Goal: Information Seeking & Learning: Find specific page/section

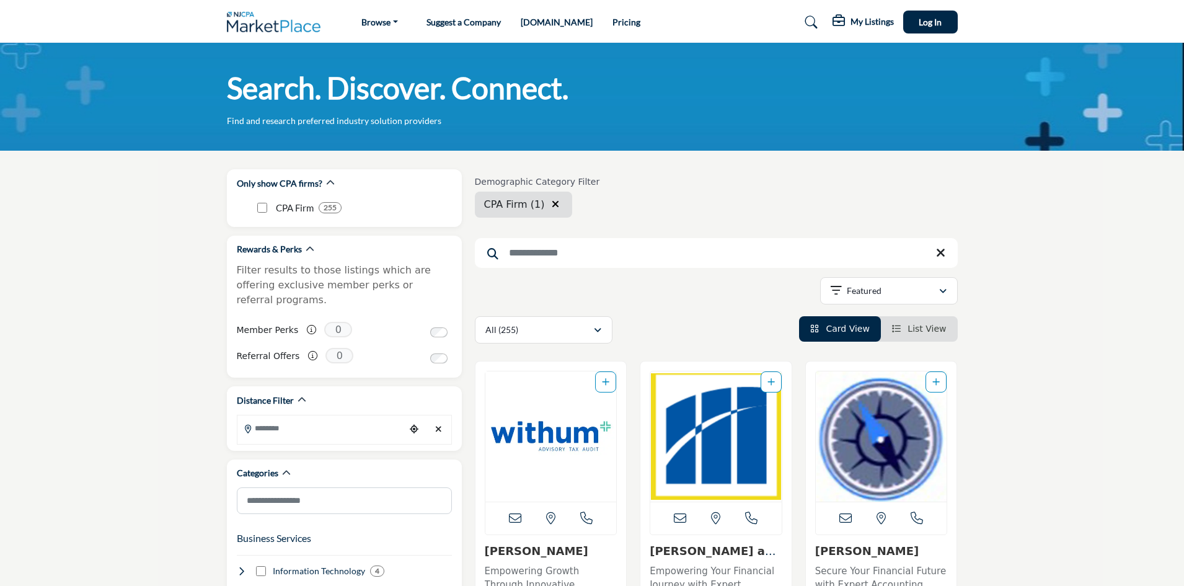
click at [551, 247] on input "Search Keyword" at bounding box center [716, 253] width 483 height 30
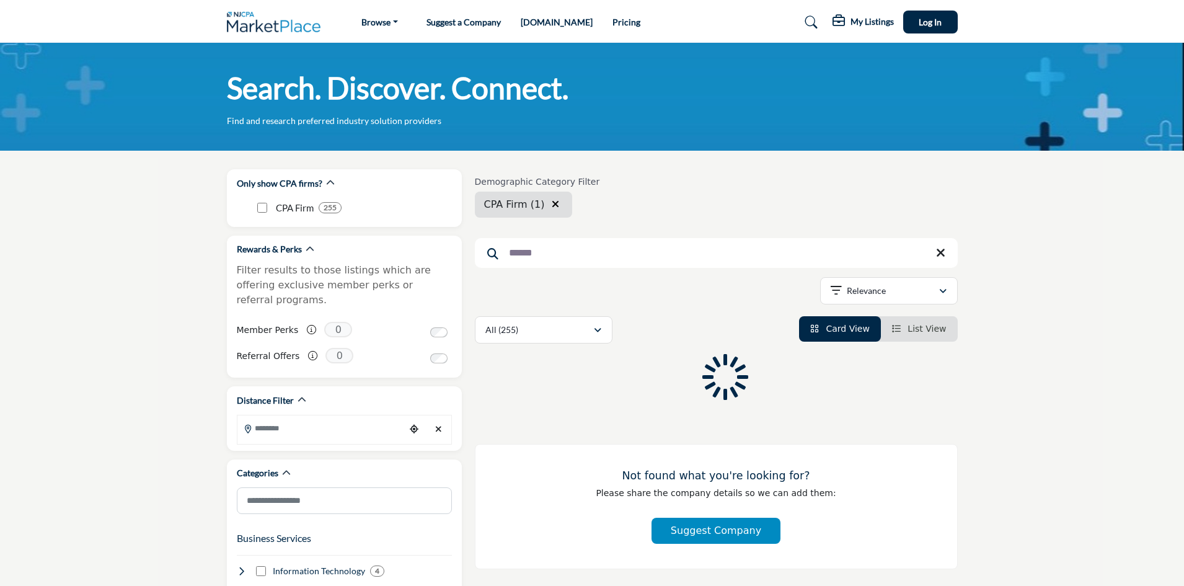
type input "*******"
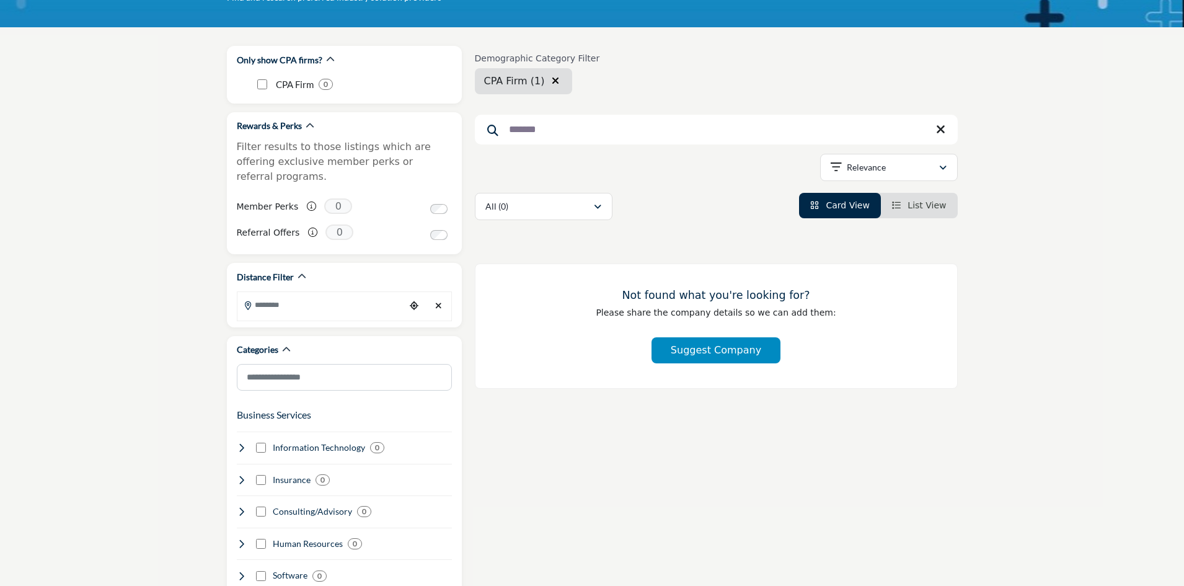
scroll to position [124, 0]
drag, startPoint x: 572, startPoint y: 128, endPoint x: 440, endPoint y: 119, distance: 132.4
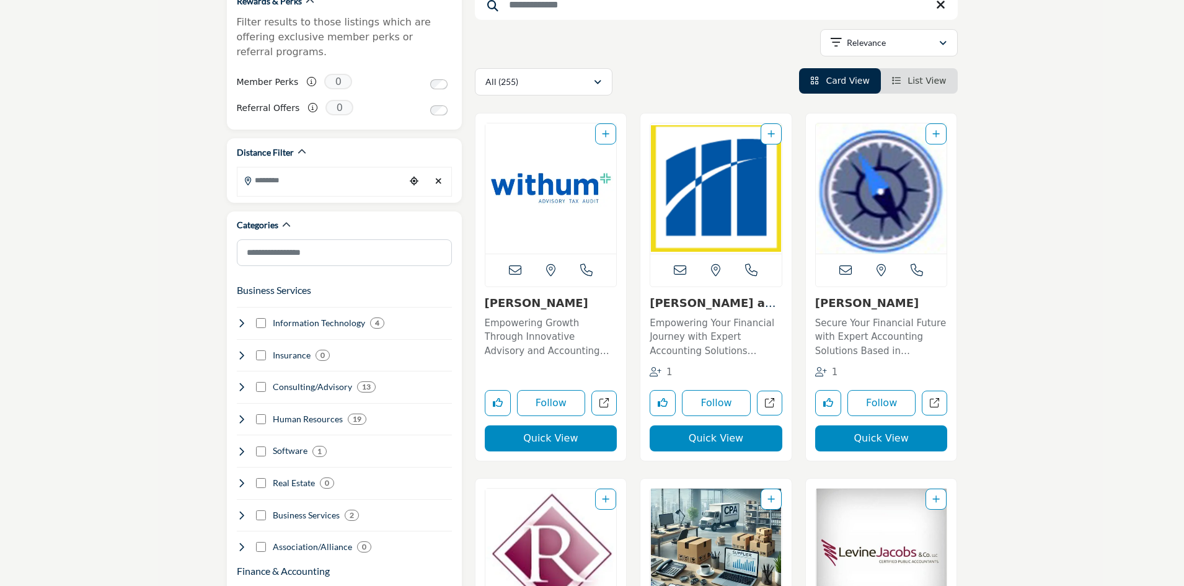
scroll to position [310, 0]
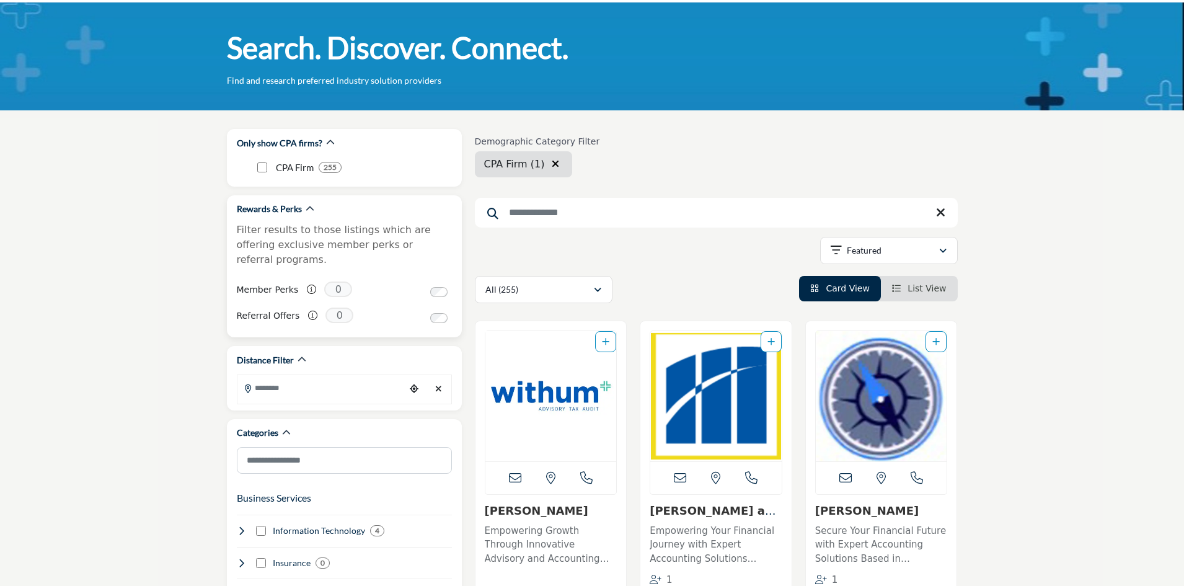
scroll to position [62, 0]
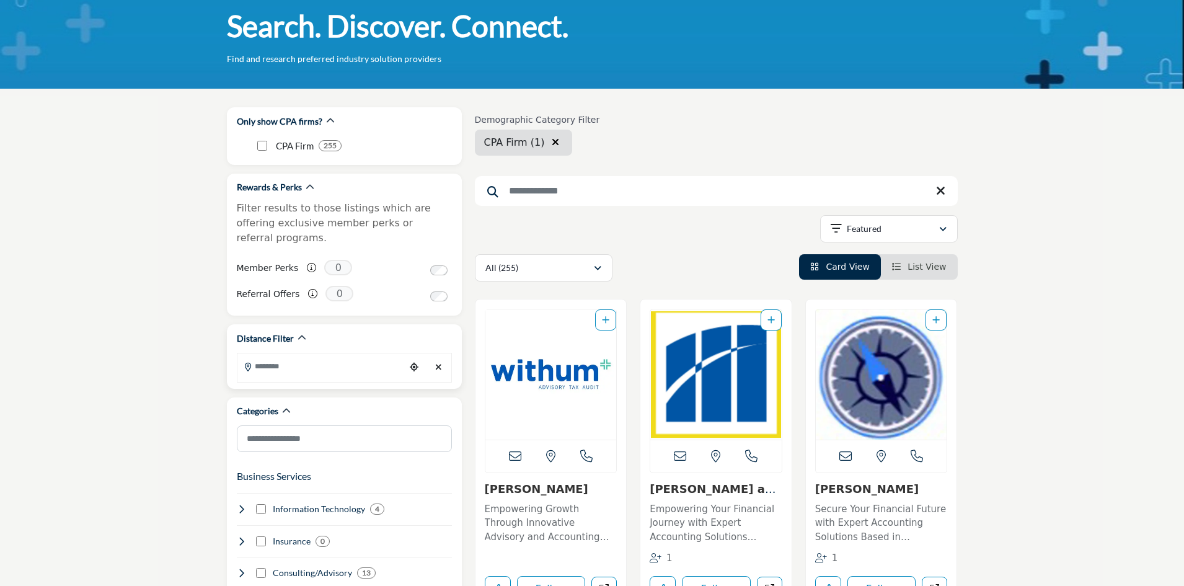
click at [305, 354] on input "Search Location" at bounding box center [321, 366] width 167 height 24
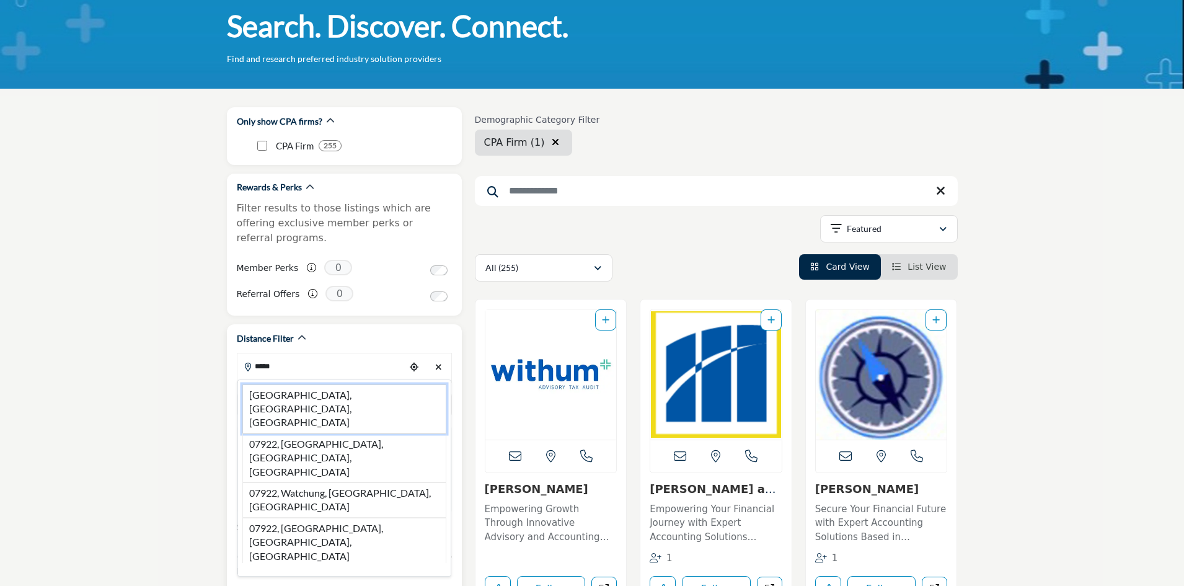
click at [367, 384] on li "07922, Berkeley Heights, NJ, USA" at bounding box center [344, 408] width 204 height 49
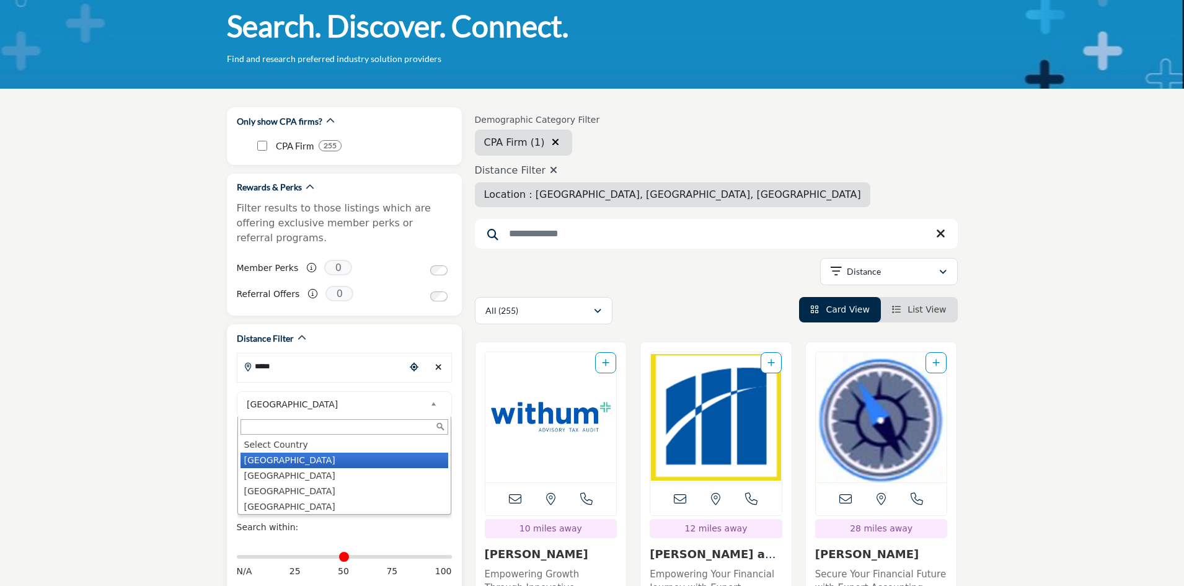
type input "**********"
click at [339, 381] on div "**********" at bounding box center [344, 469] width 235 height 290
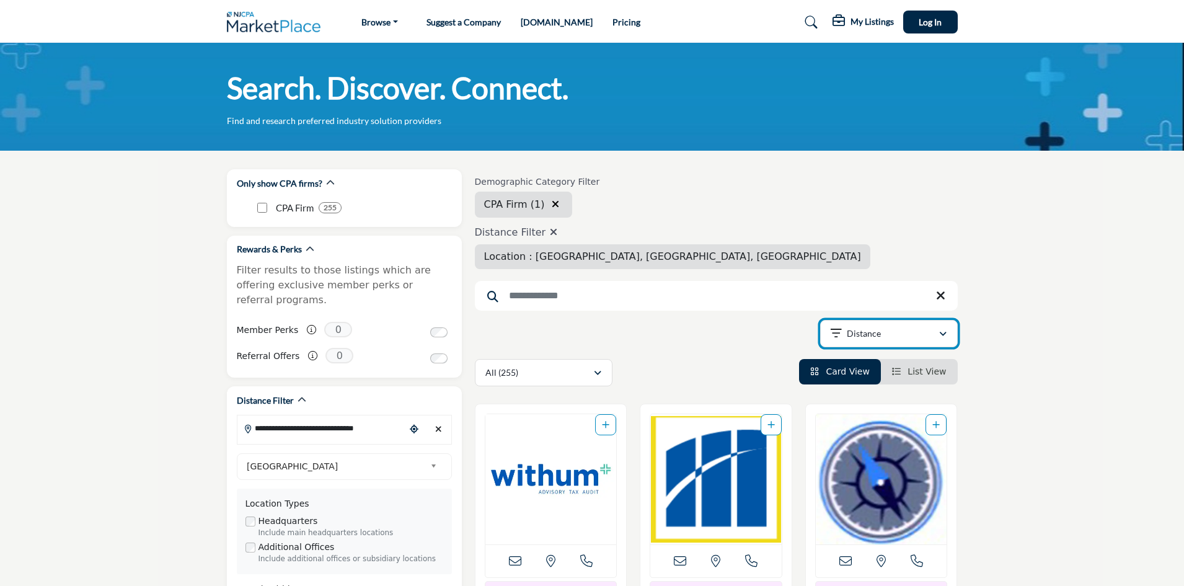
click at [946, 334] on icon "button" at bounding box center [943, 334] width 7 height 9
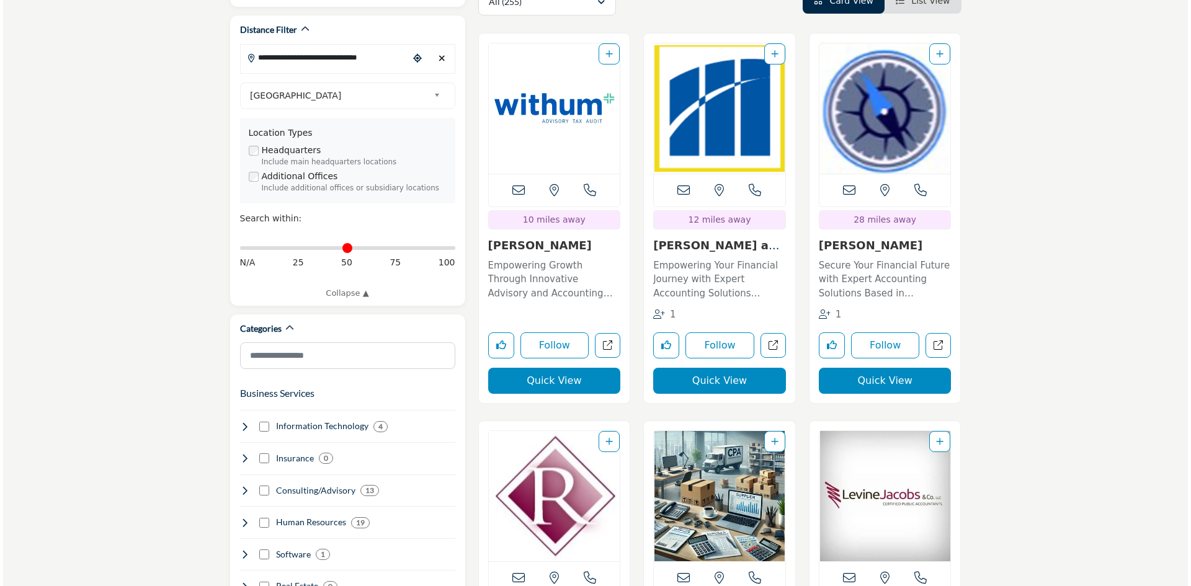
scroll to position [372, 0]
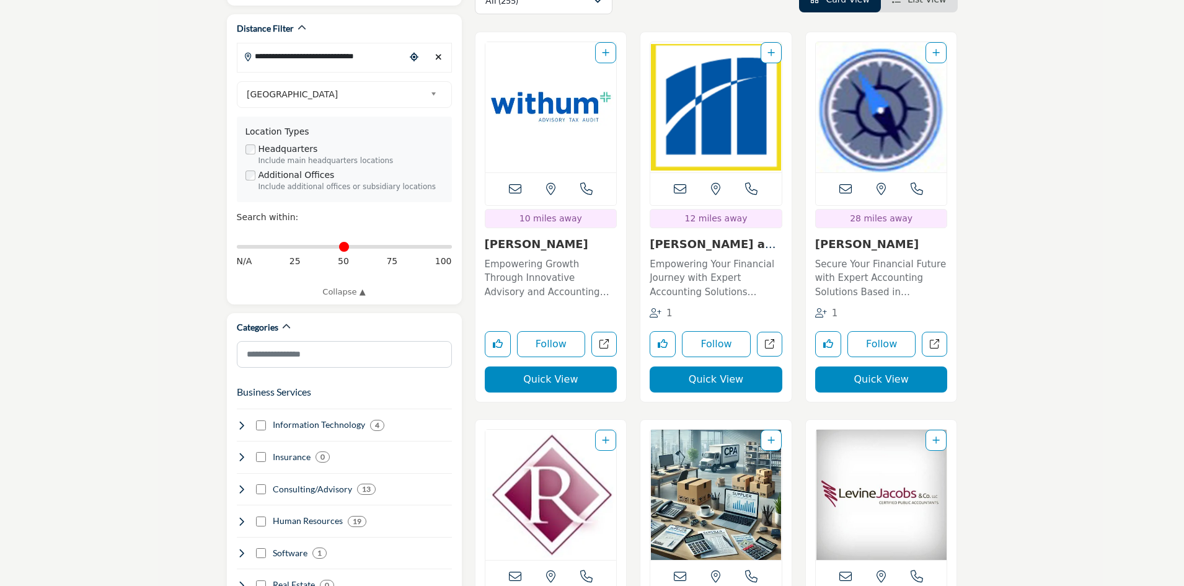
click at [538, 380] on button "Quick View" at bounding box center [551, 380] width 133 height 26
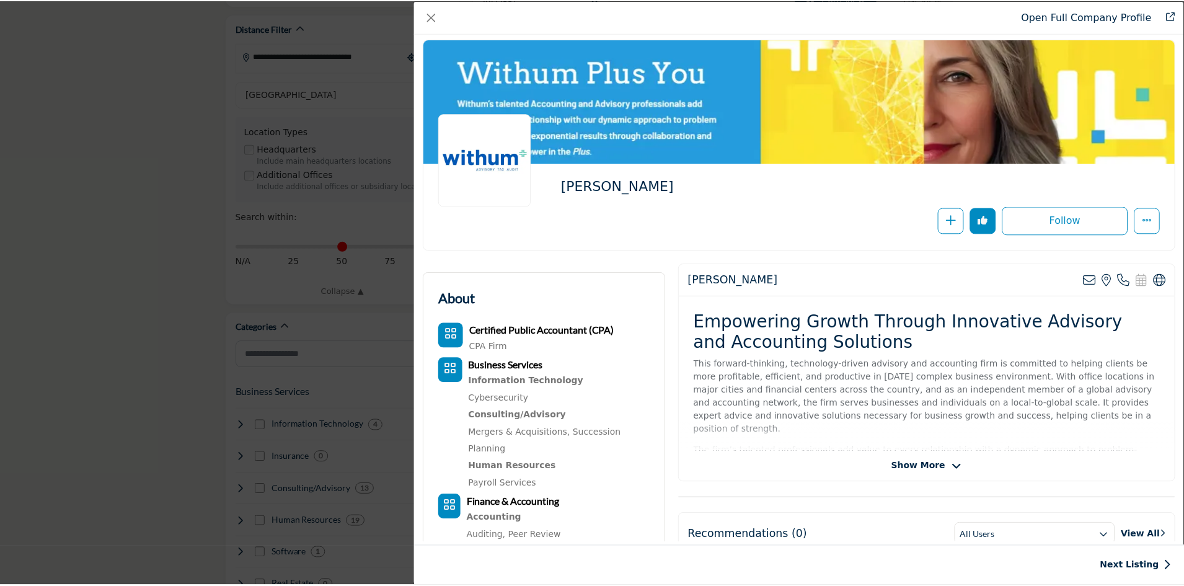
scroll to position [0, 0]
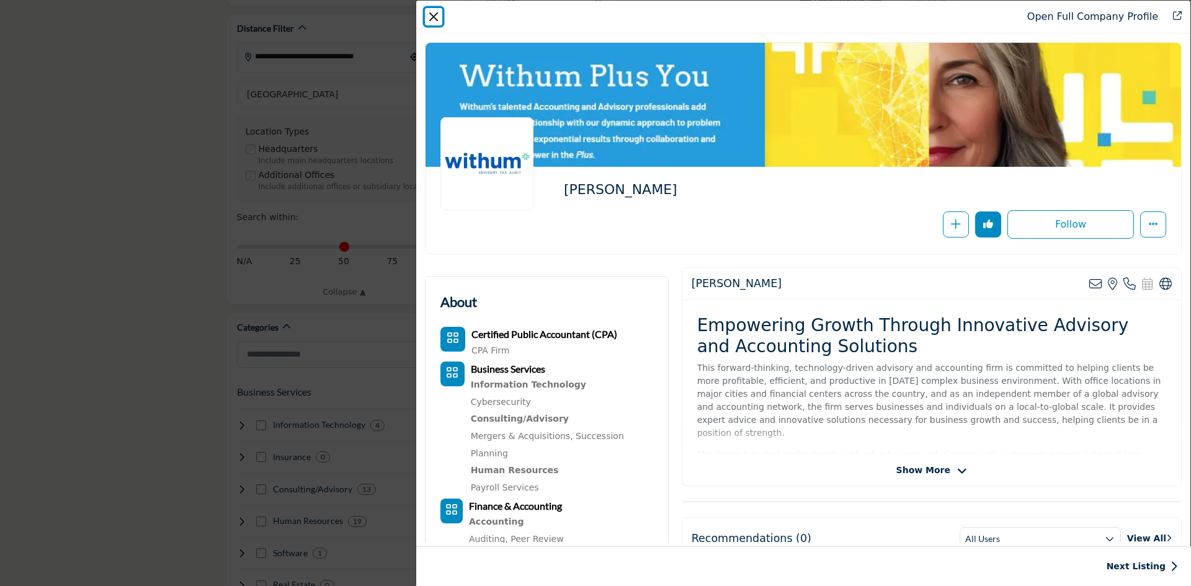
click at [432, 18] on button "Close" at bounding box center [433, 16] width 17 height 17
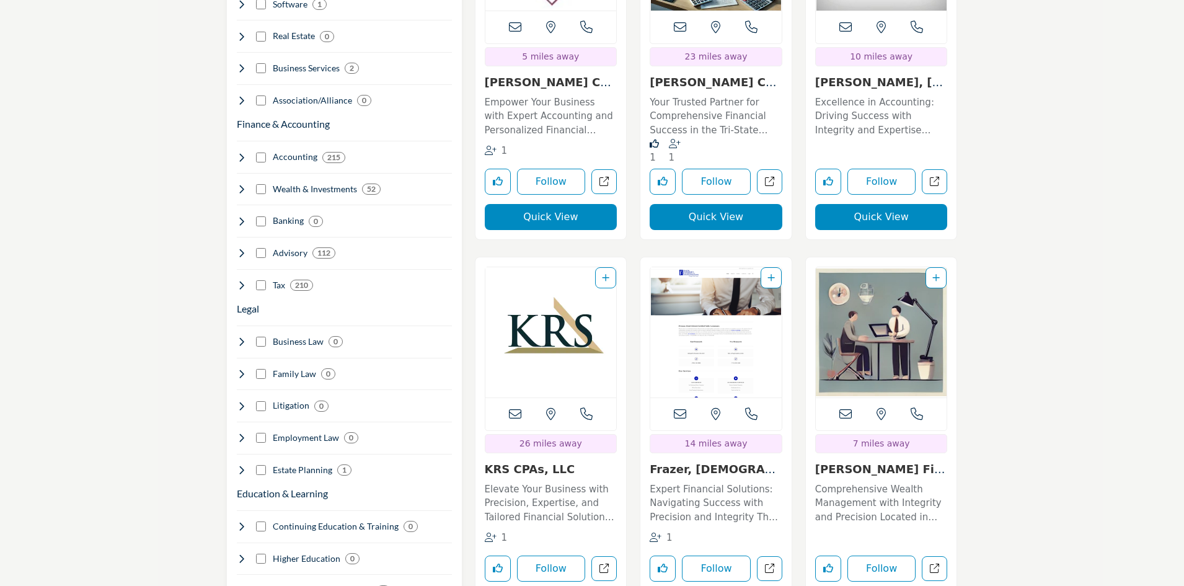
scroll to position [1054, 0]
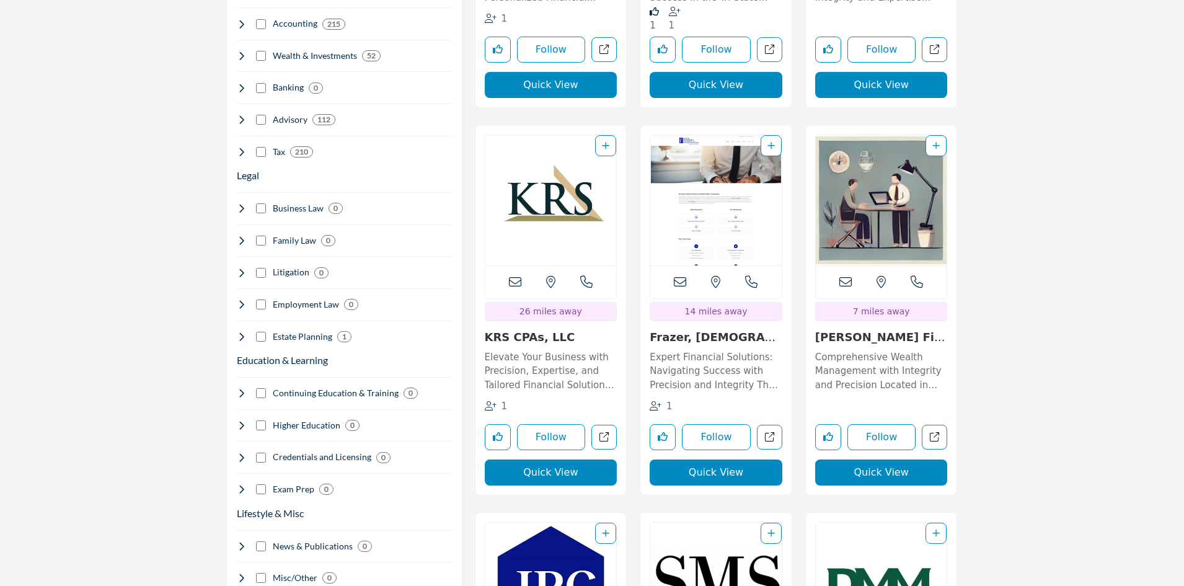
click at [549, 348] on link "Elevate Your Business with Precision, Expertise, and Tailored Financial Solutio…" at bounding box center [551, 369] width 133 height 45
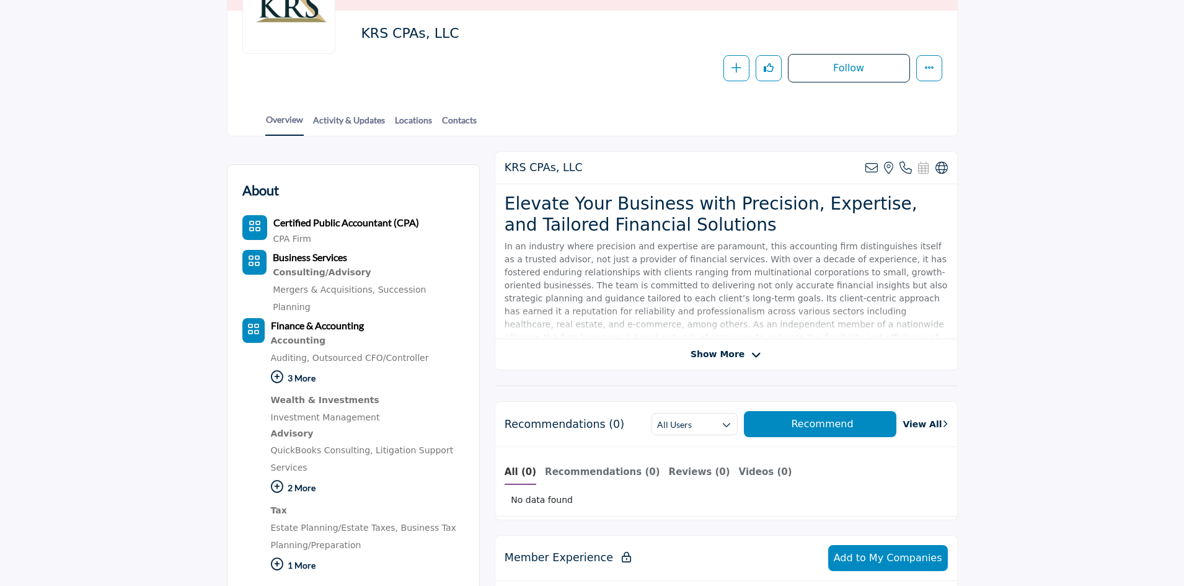
scroll to position [186, 0]
